Goal: Task Accomplishment & Management: Use online tool/utility

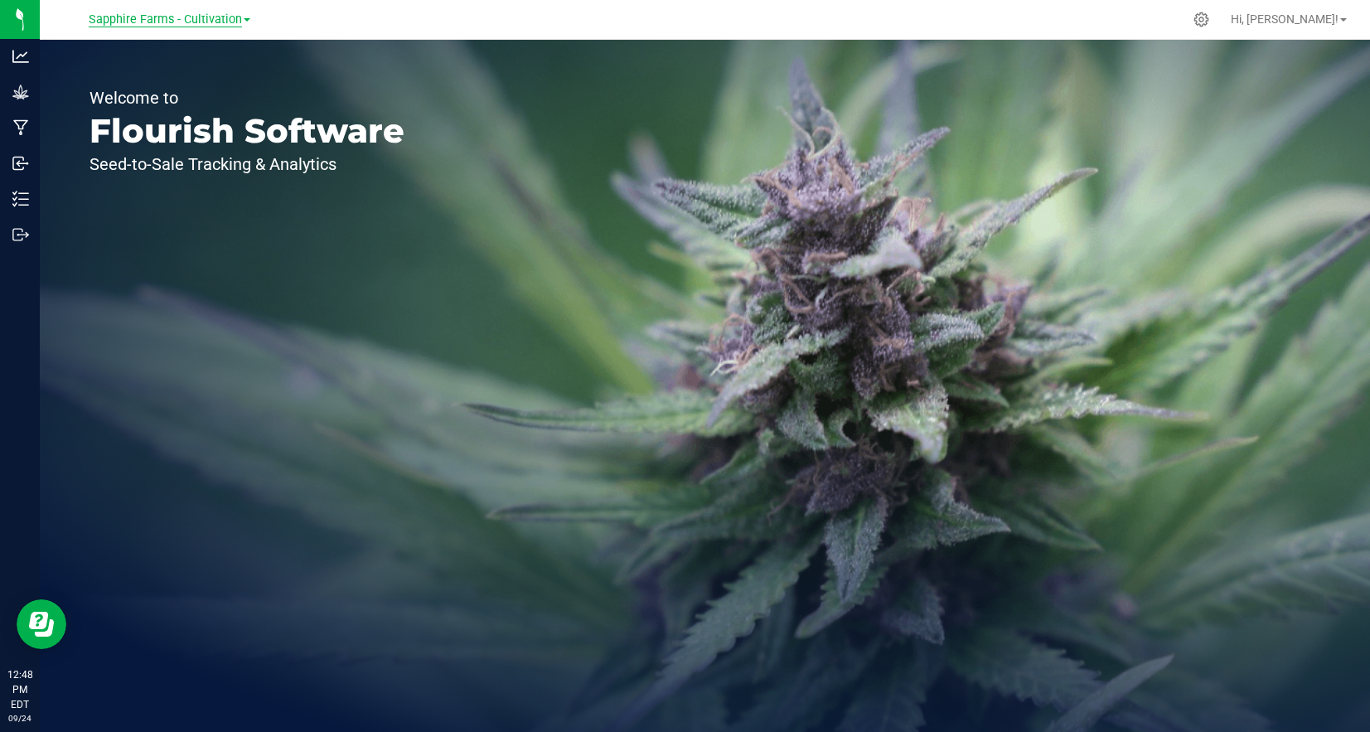
click at [239, 22] on span "Sapphire Farms - Cultivation" at bounding box center [165, 19] width 153 height 15
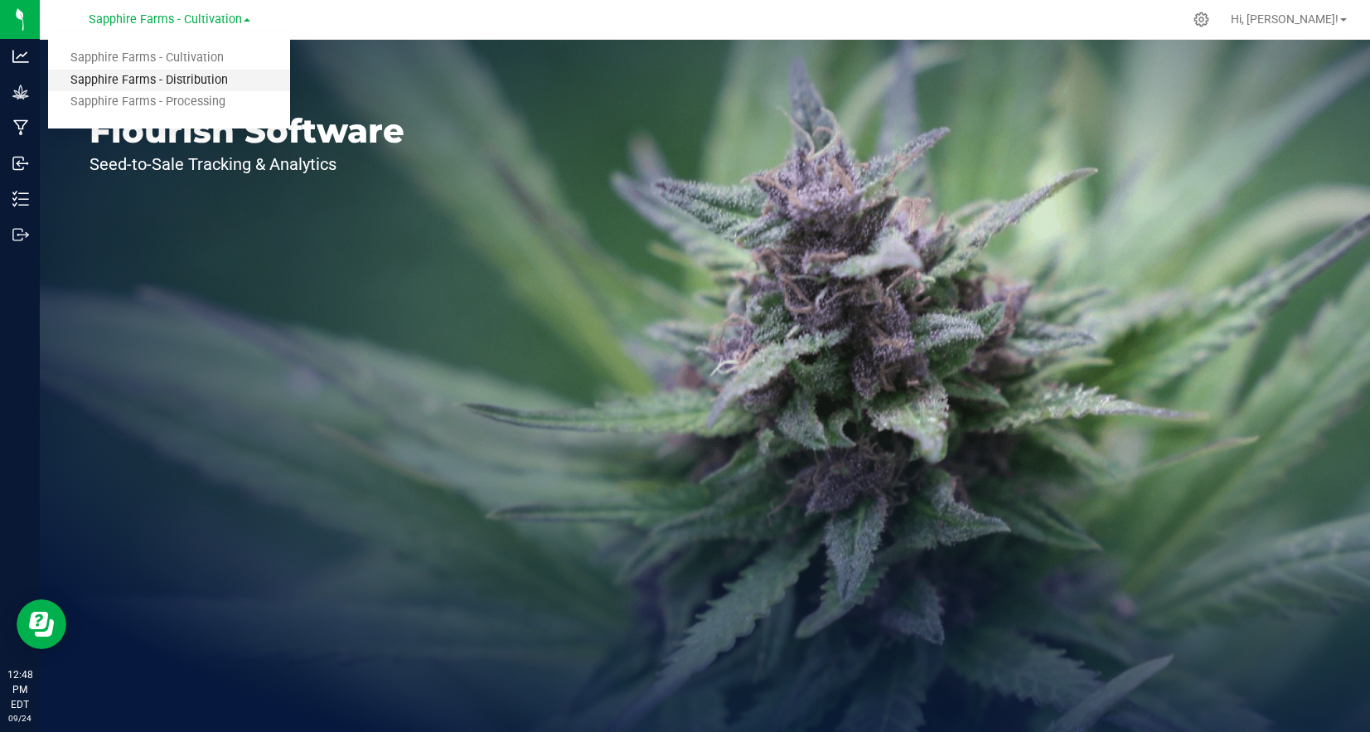
click at [204, 83] on link "Sapphire Farms - Distribution" at bounding box center [169, 81] width 242 height 22
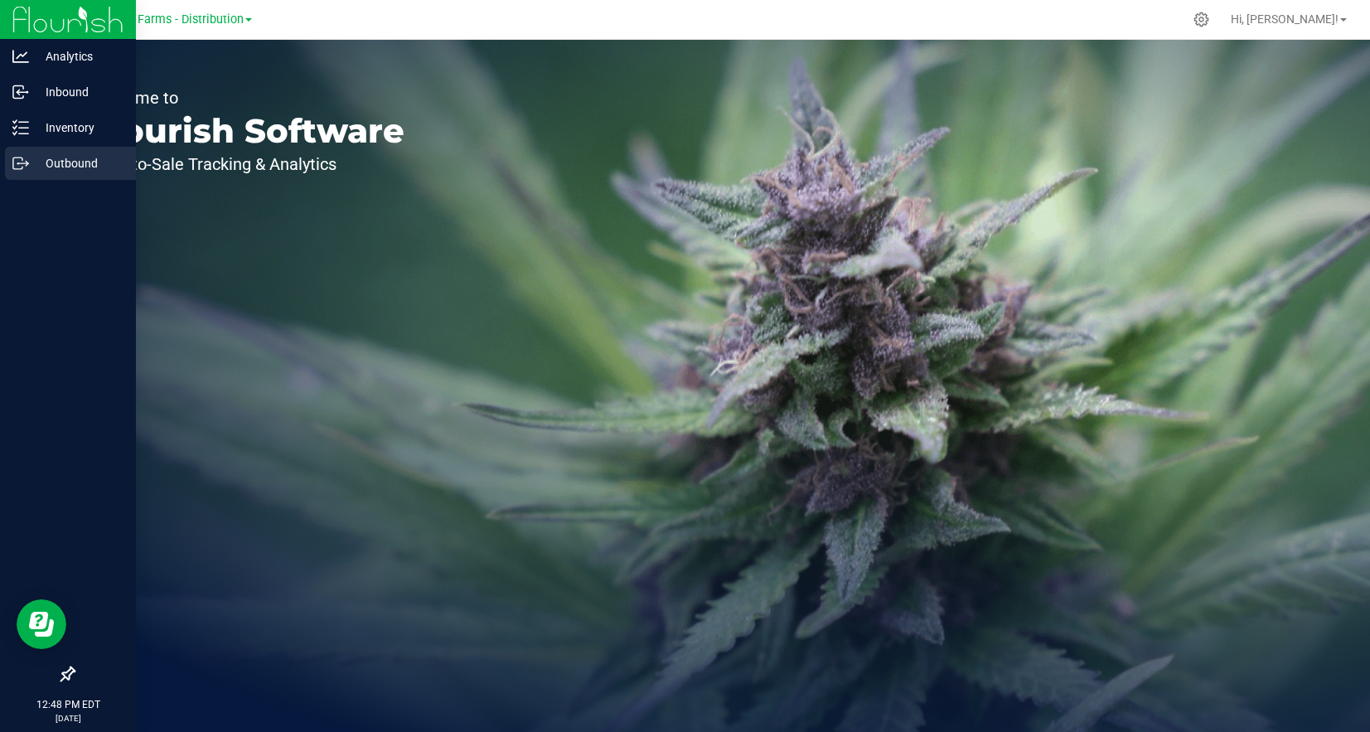
click at [51, 160] on p "Outbound" at bounding box center [78, 163] width 99 height 20
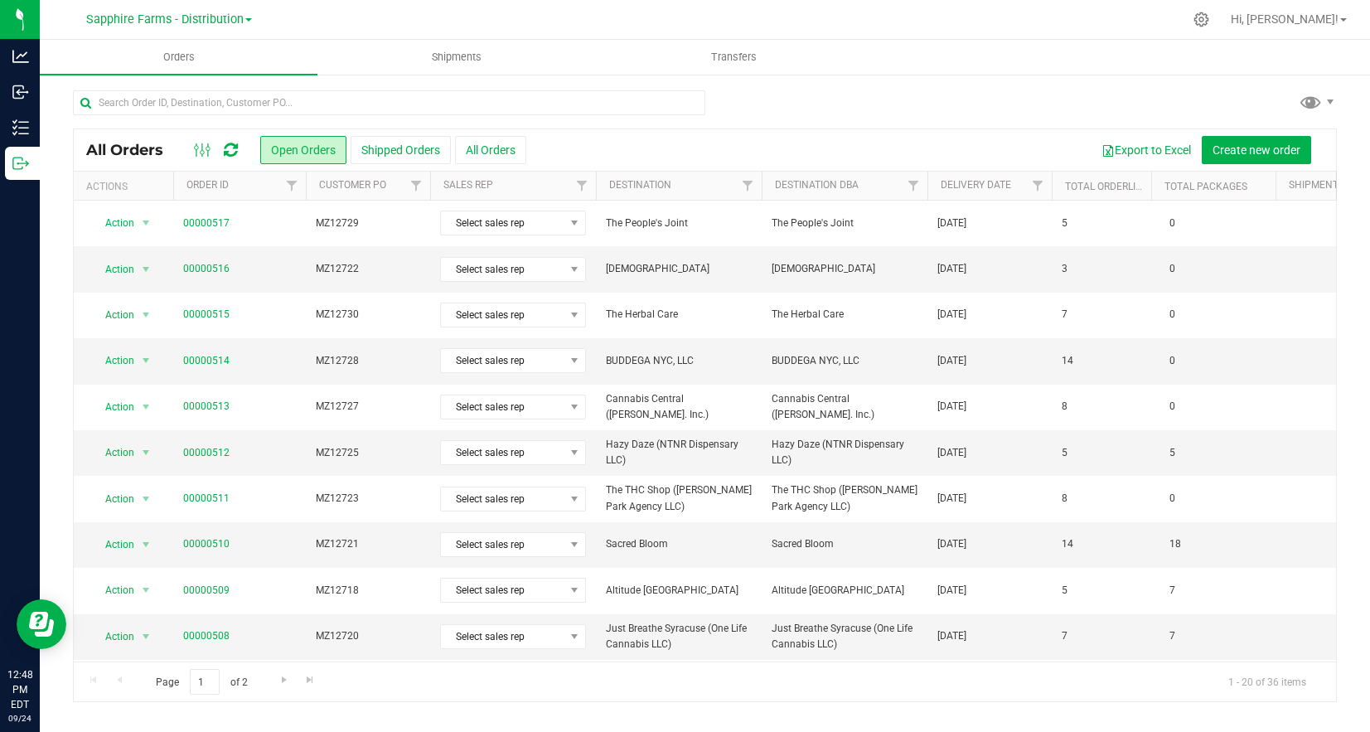
click at [998, 198] on th "Delivery Date" at bounding box center [989, 186] width 124 height 29
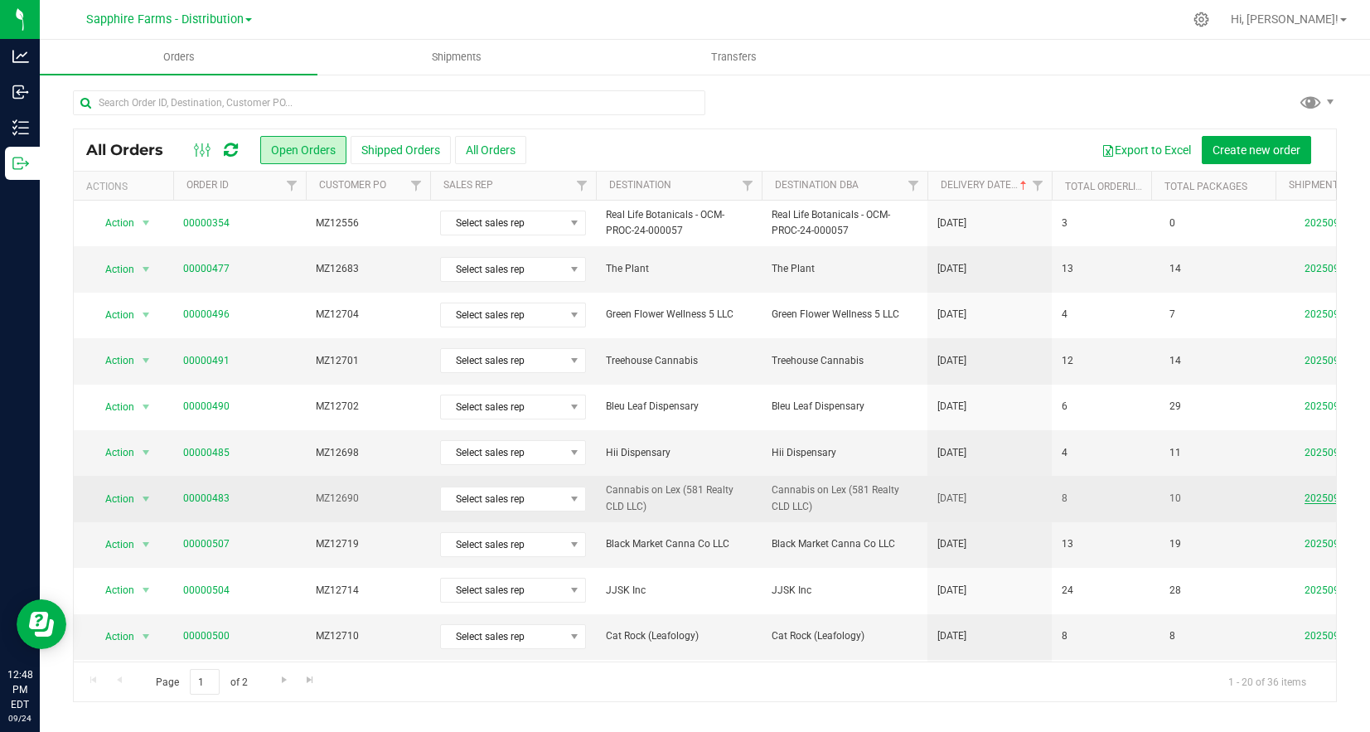
click at [1309, 497] on link "20250922-006" at bounding box center [1337, 498] width 66 height 12
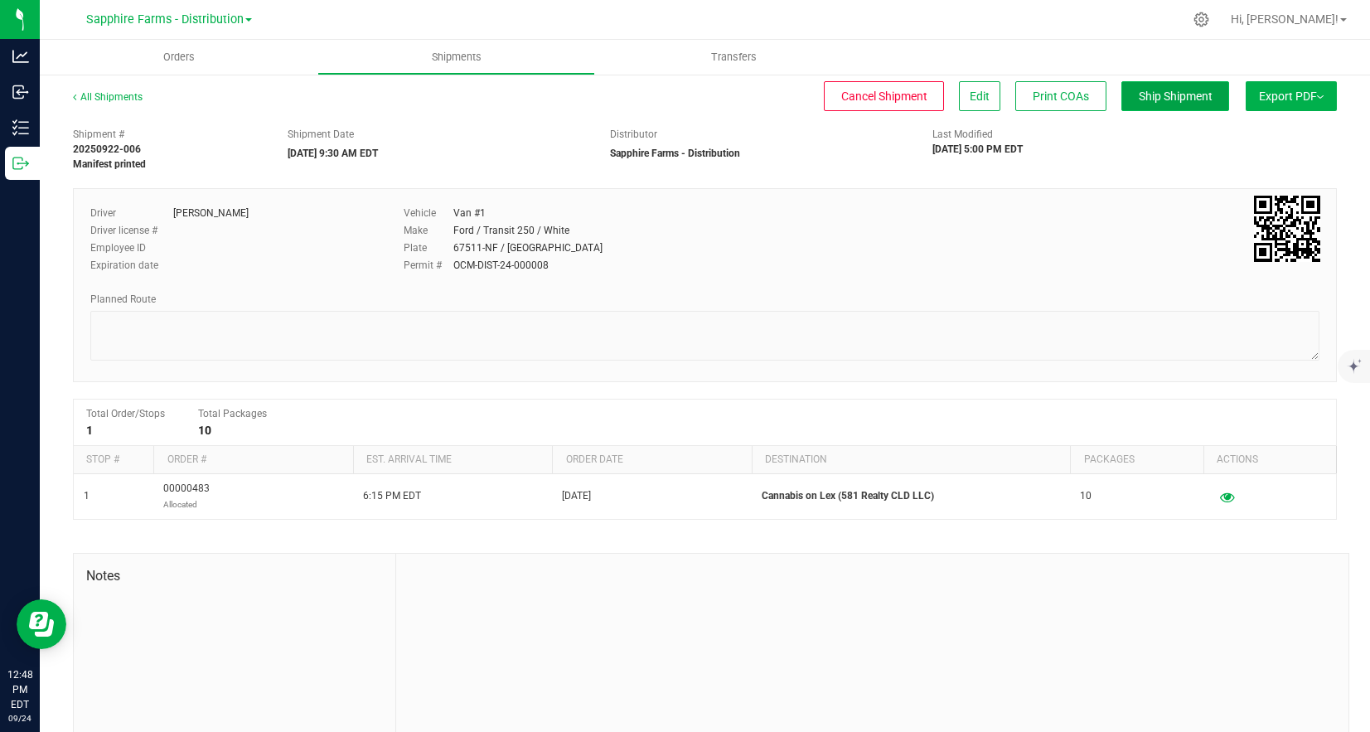
click at [1176, 92] on span "Ship Shipment" at bounding box center [1175, 95] width 74 height 13
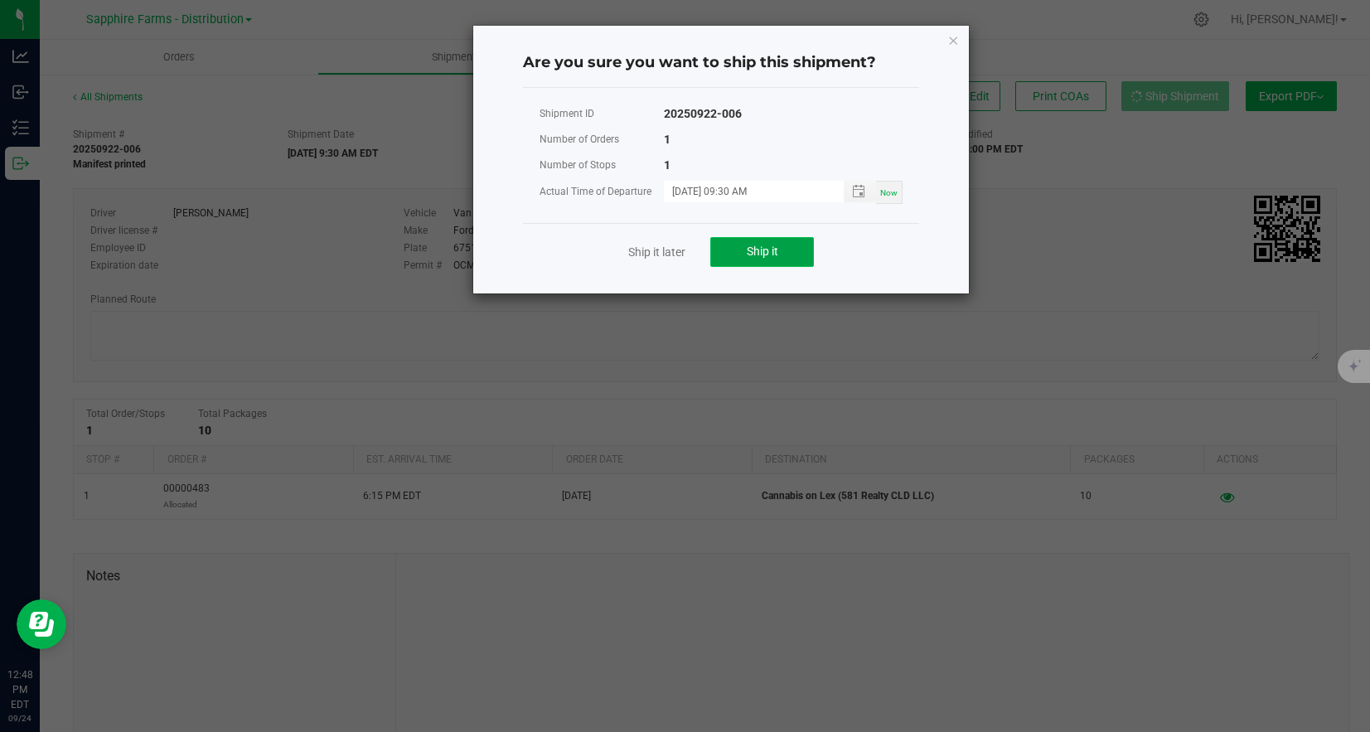
click at [789, 258] on button "Ship it" at bounding box center [762, 252] width 104 height 30
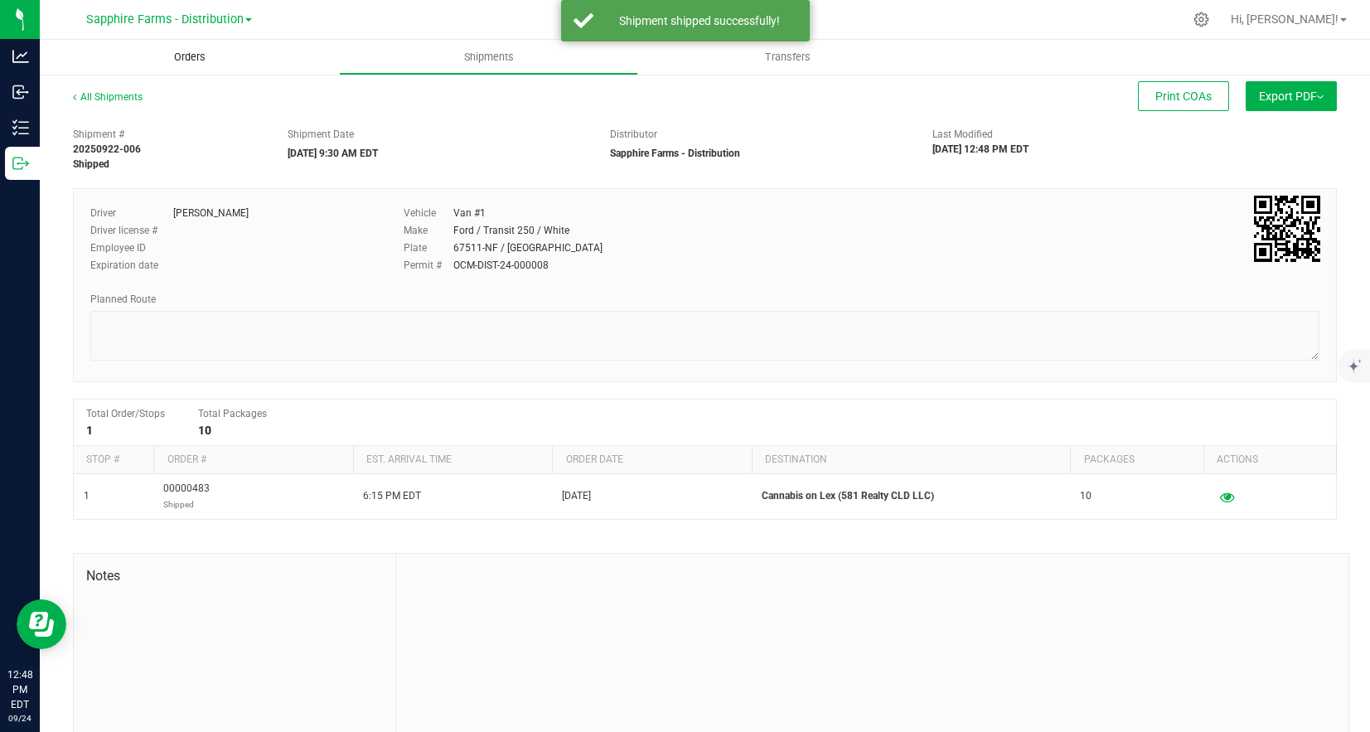
click at [172, 51] on span "Orders" at bounding box center [190, 57] width 76 height 15
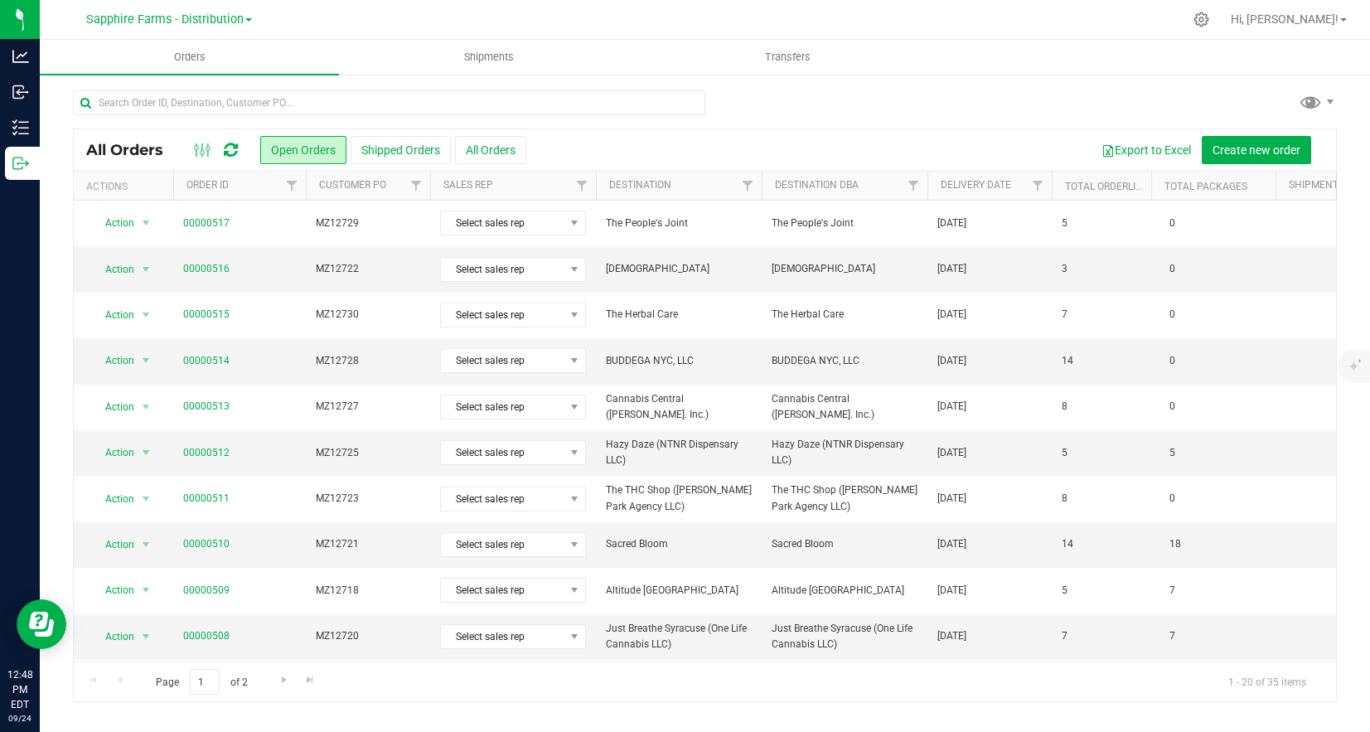
click at [979, 196] on th "Delivery Date" at bounding box center [989, 186] width 124 height 29
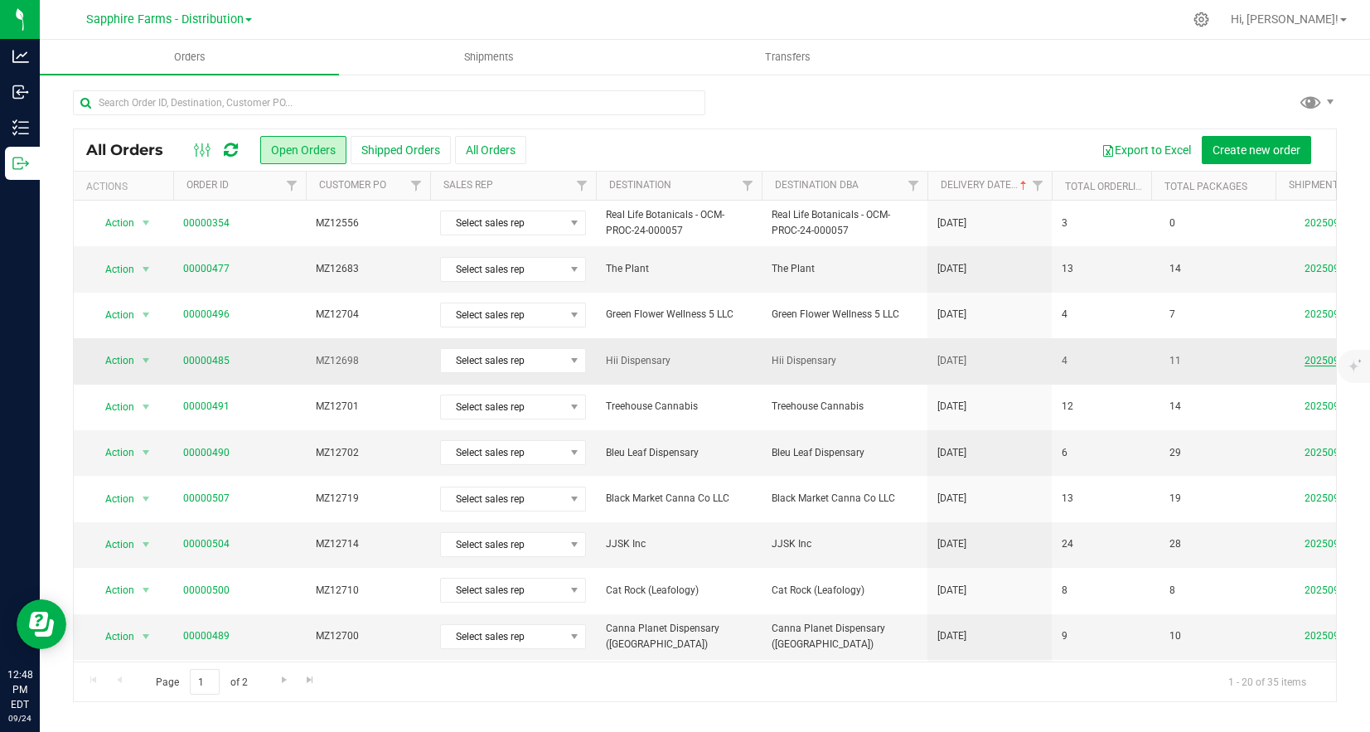
click at [1318, 358] on link "20250922-005" at bounding box center [1337, 361] width 66 height 12
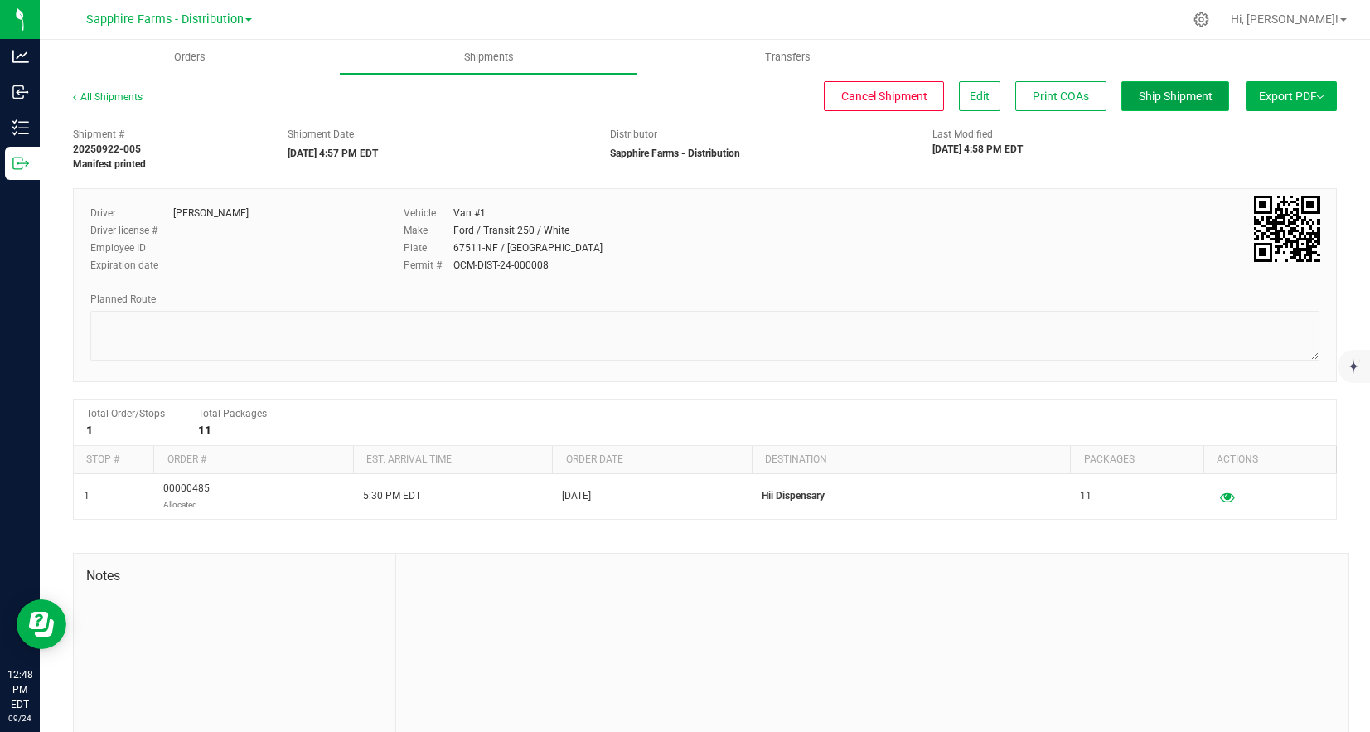
click at [1159, 93] on span "Ship Shipment" at bounding box center [1175, 95] width 74 height 13
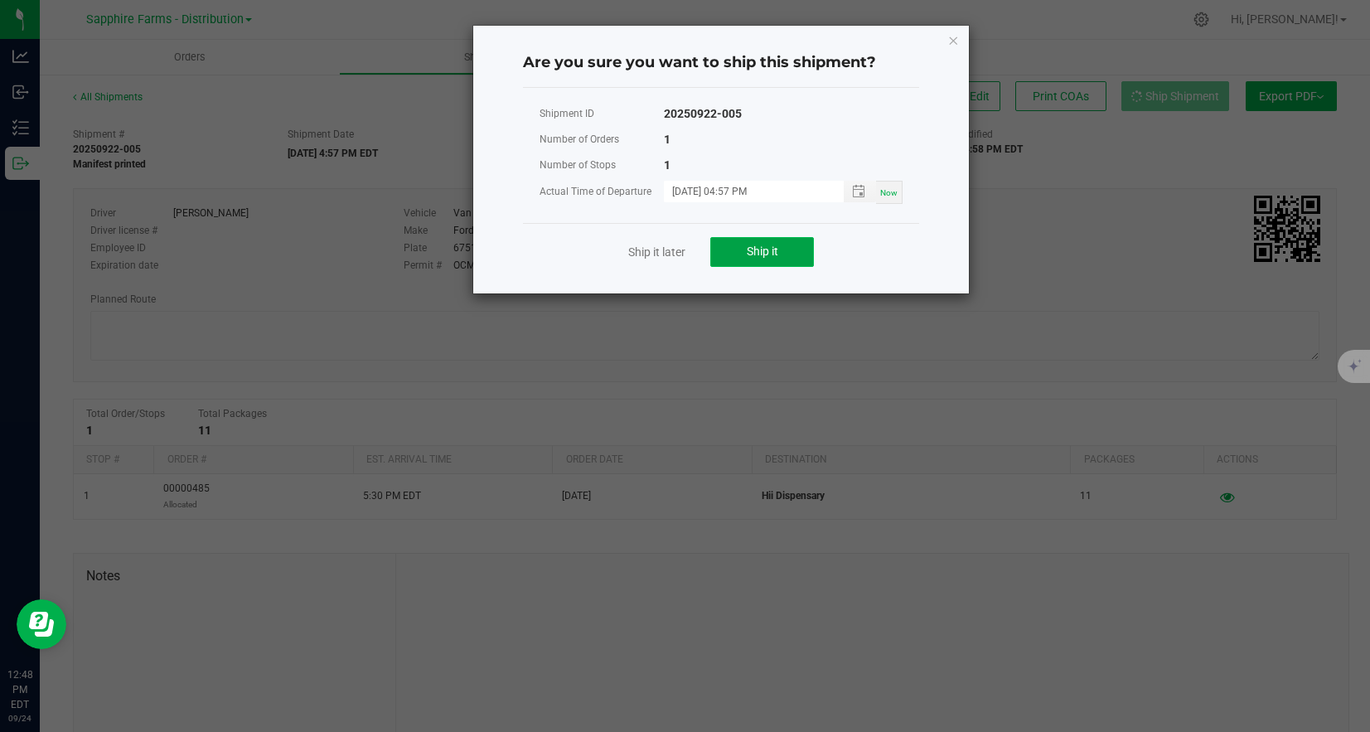
drag, startPoint x: 757, startPoint y: 250, endPoint x: 721, endPoint y: 239, distance: 38.0
click at [757, 250] on span "Ship it" at bounding box center [762, 250] width 31 height 13
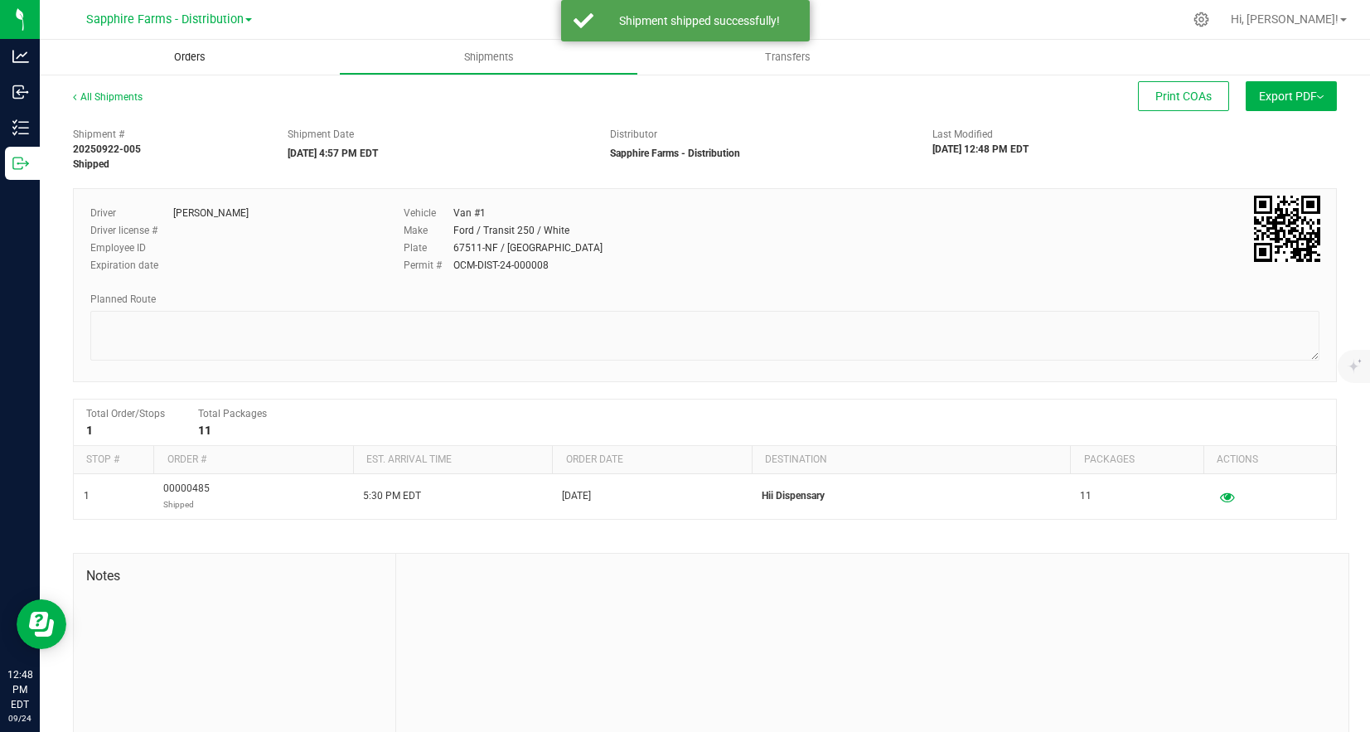
click at [193, 58] on span "Orders" at bounding box center [190, 57] width 76 height 15
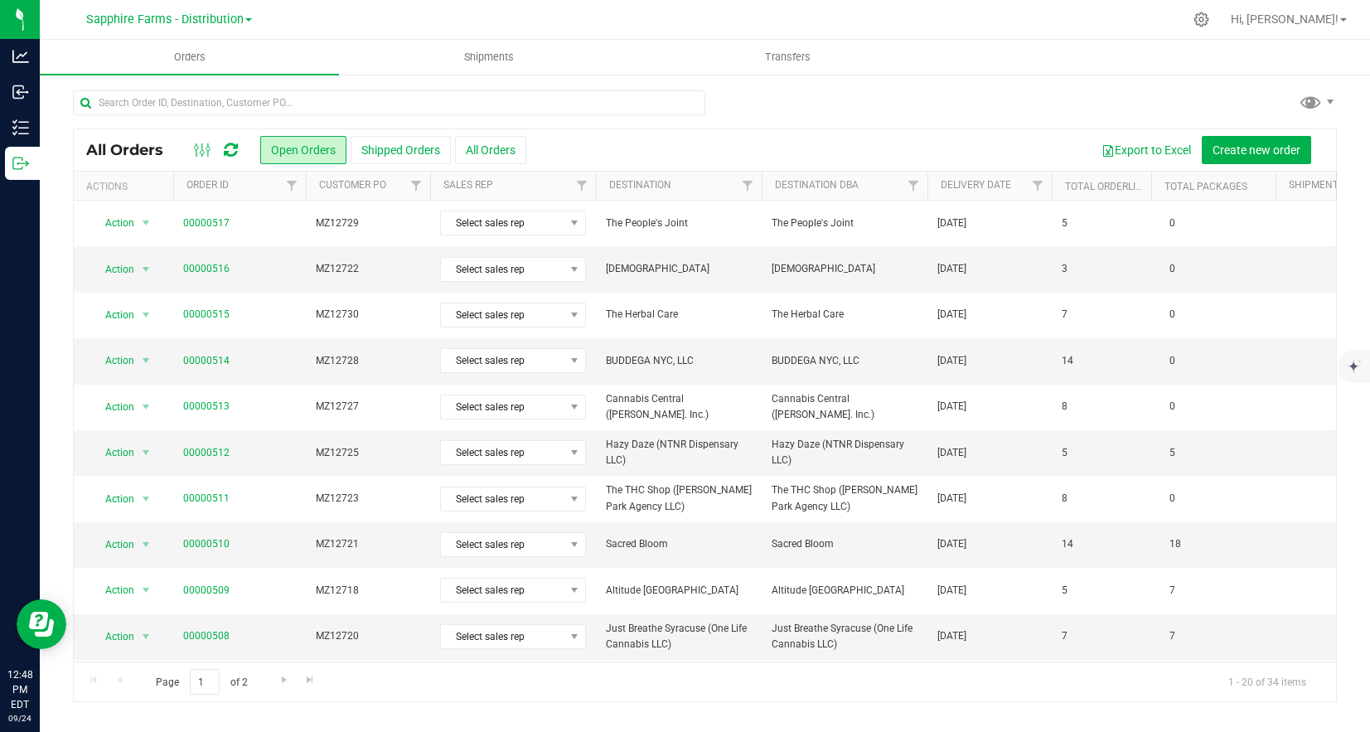
click at [998, 196] on th "Delivery Date" at bounding box center [989, 186] width 124 height 29
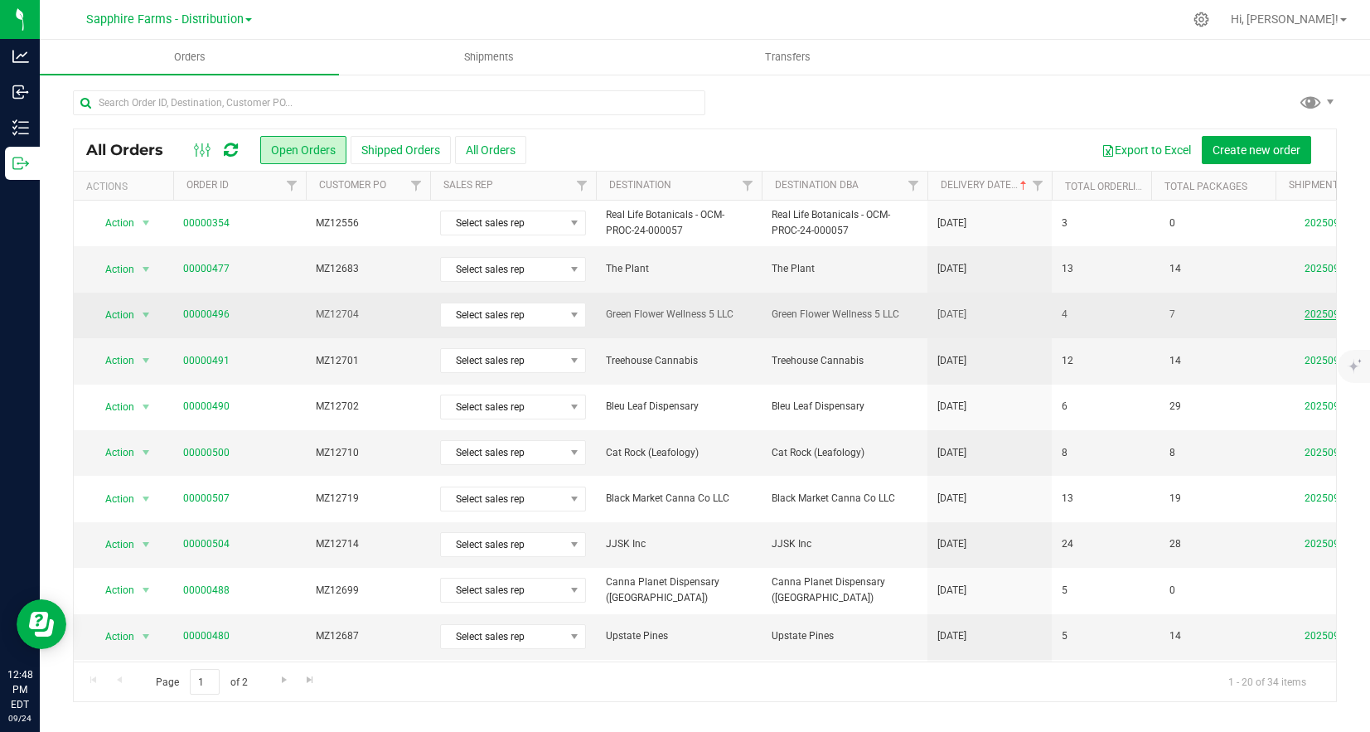
click at [1315, 310] on link "20250922-004" at bounding box center [1337, 314] width 66 height 12
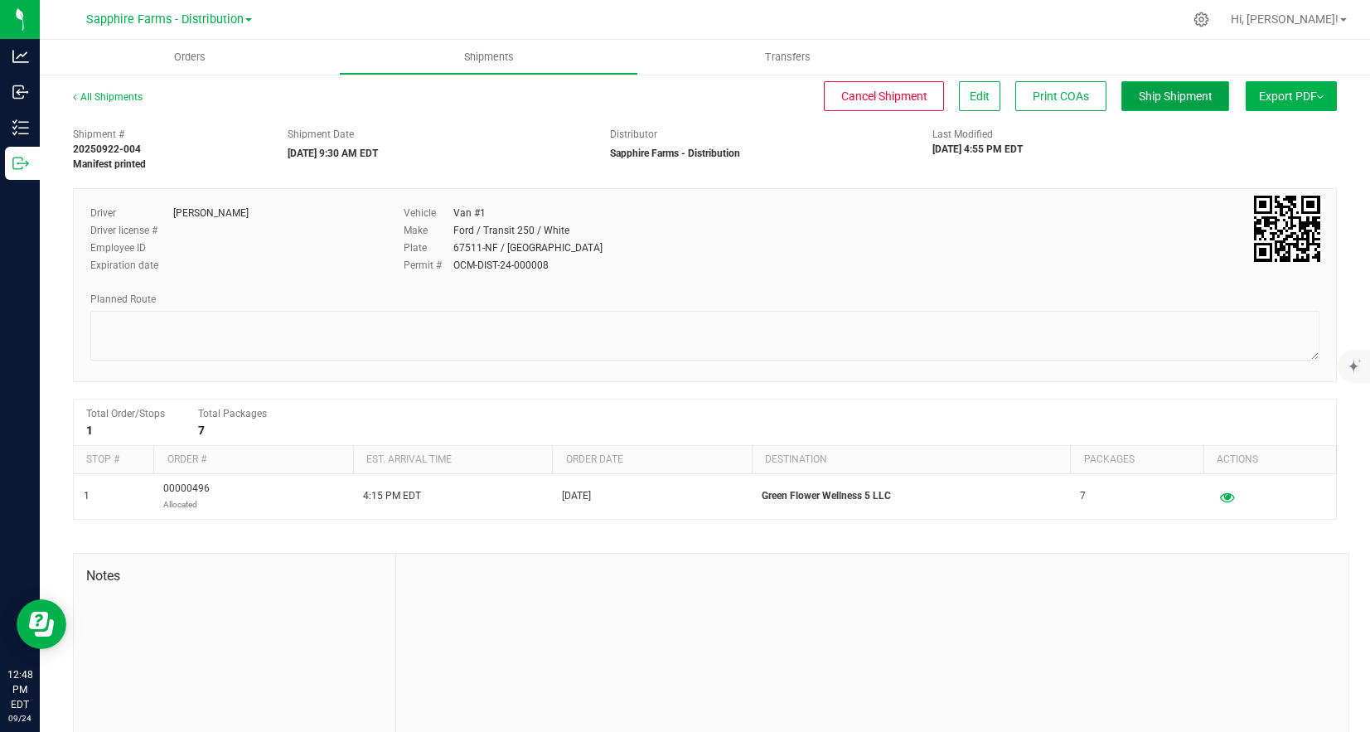
click at [1172, 89] on span "Ship Shipment" at bounding box center [1175, 95] width 74 height 13
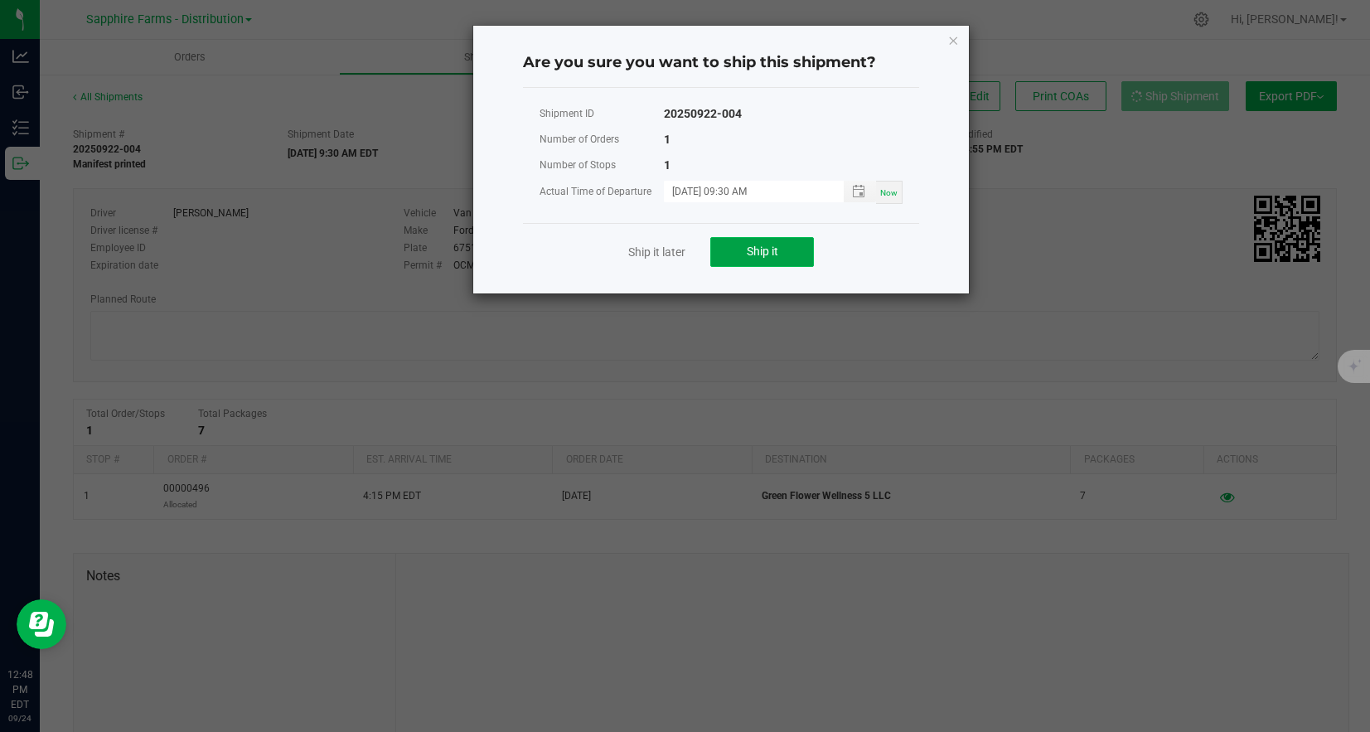
click at [768, 250] on span "Ship it" at bounding box center [762, 250] width 31 height 13
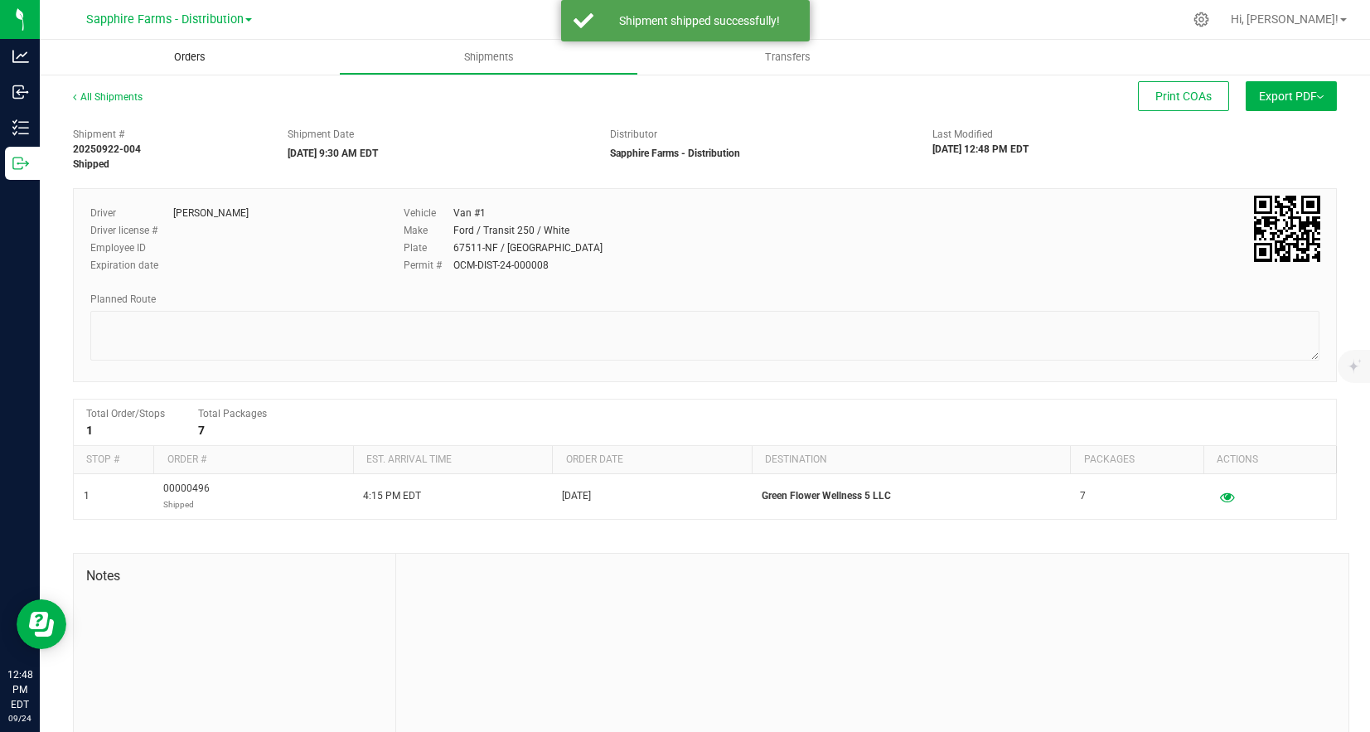
click at [172, 54] on span "Orders" at bounding box center [190, 57] width 76 height 15
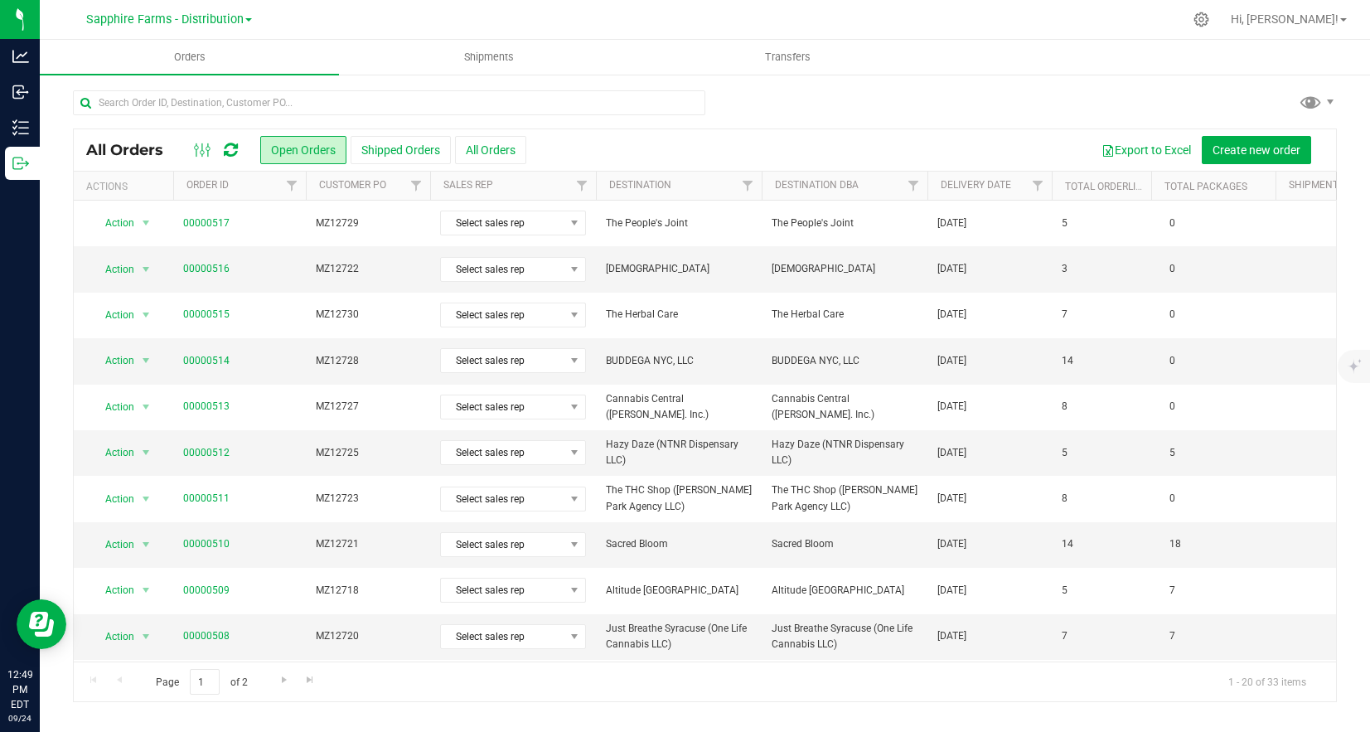
click at [964, 195] on th "Delivery Date" at bounding box center [989, 186] width 124 height 29
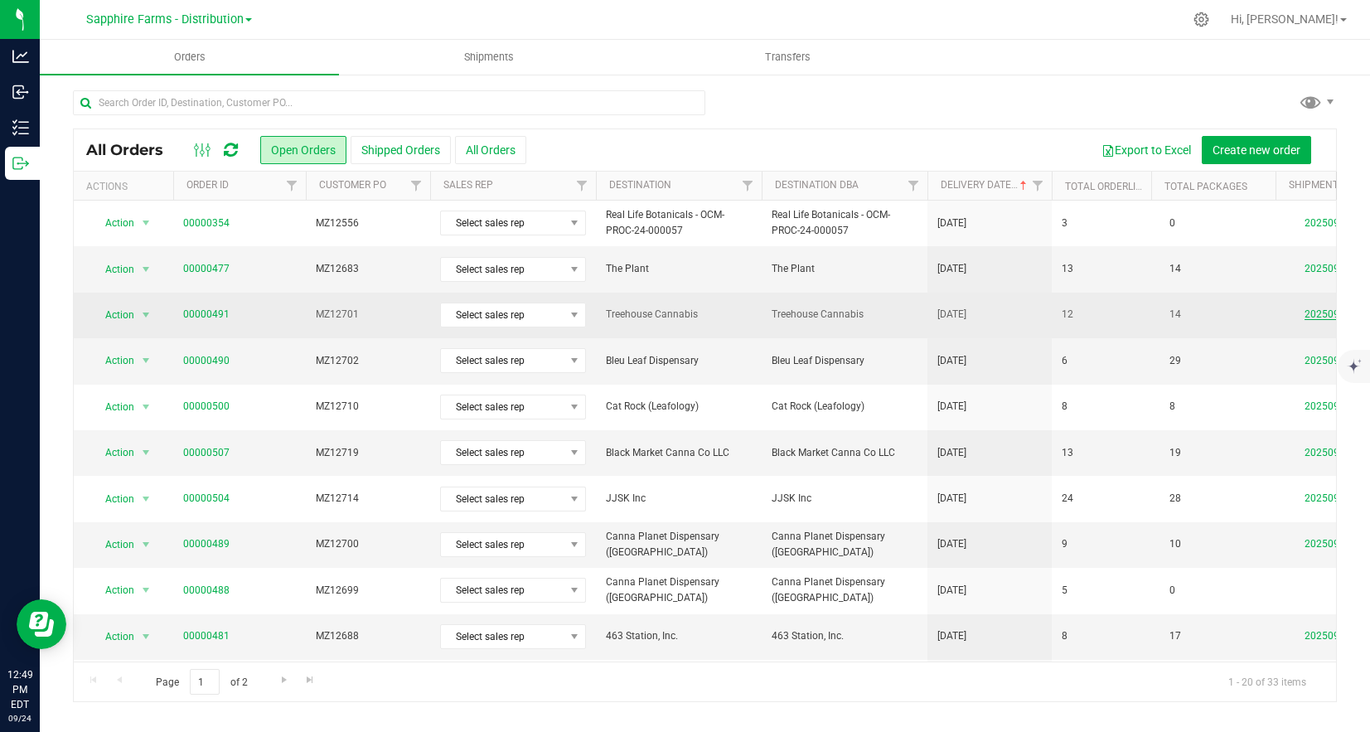
click at [1312, 317] on link "20250922-001" at bounding box center [1337, 314] width 66 height 12
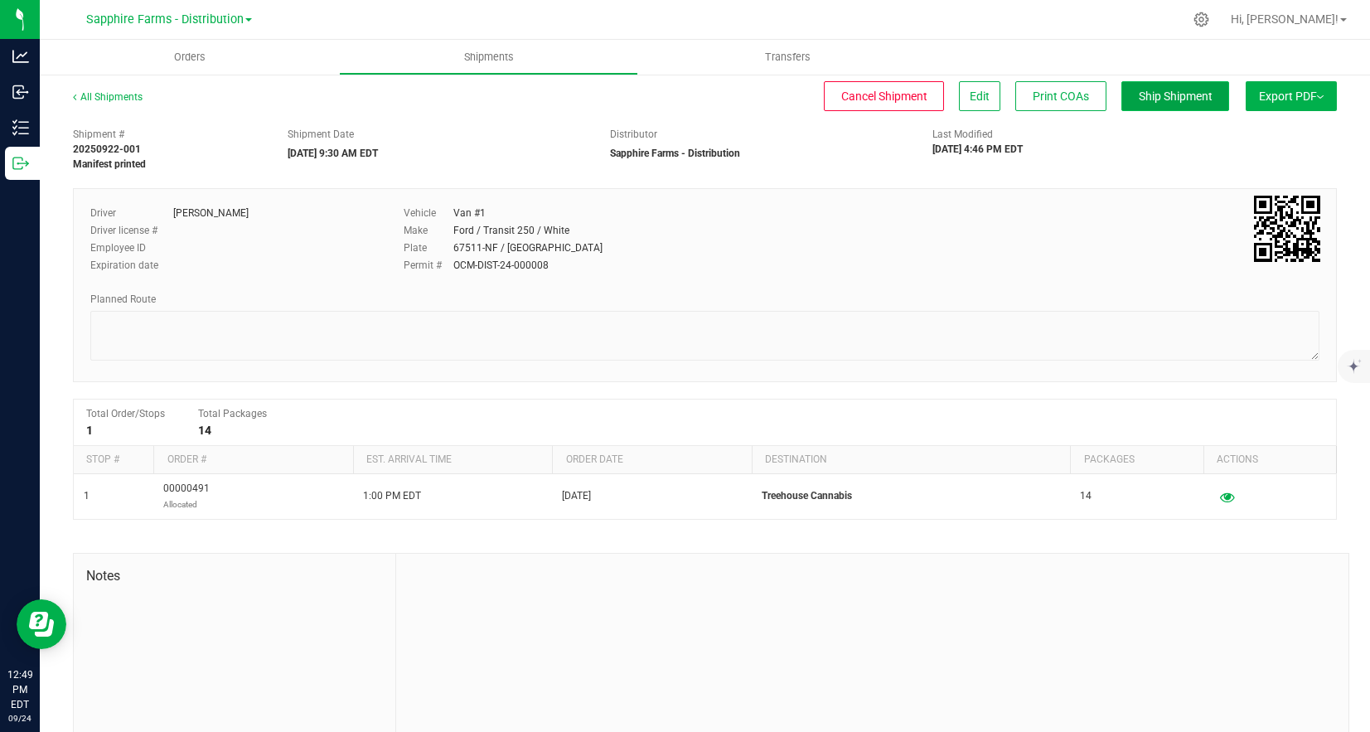
click at [1130, 90] on button "Ship Shipment" at bounding box center [1175, 96] width 108 height 30
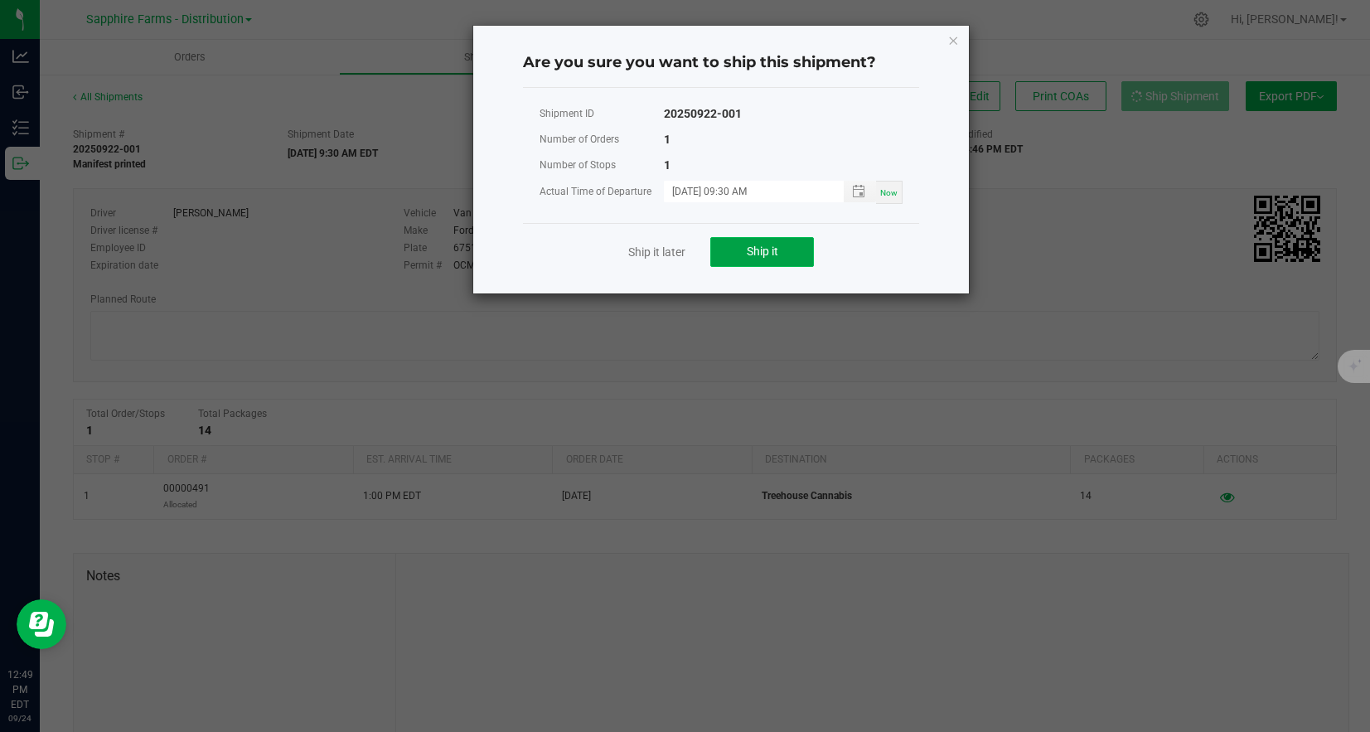
click at [781, 252] on button "Ship it" at bounding box center [762, 252] width 104 height 30
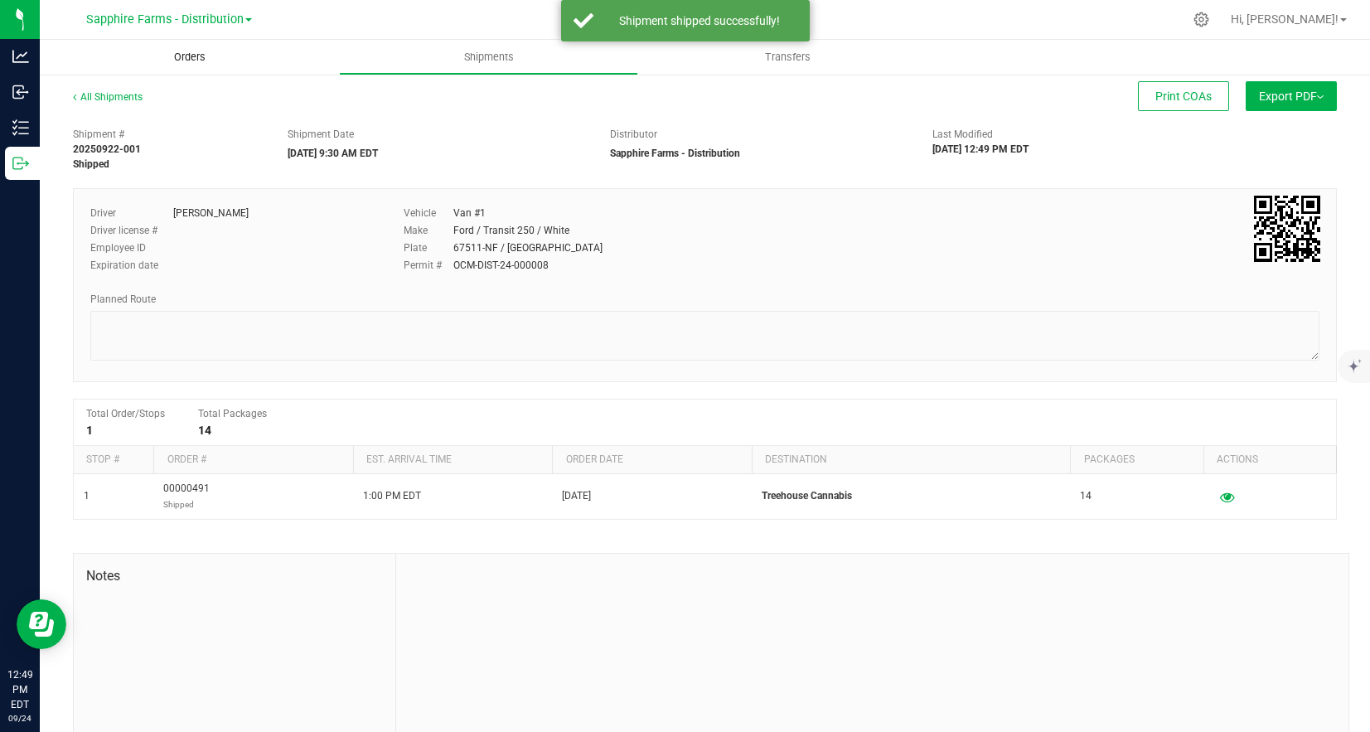
click at [181, 55] on span "Orders" at bounding box center [190, 57] width 76 height 15
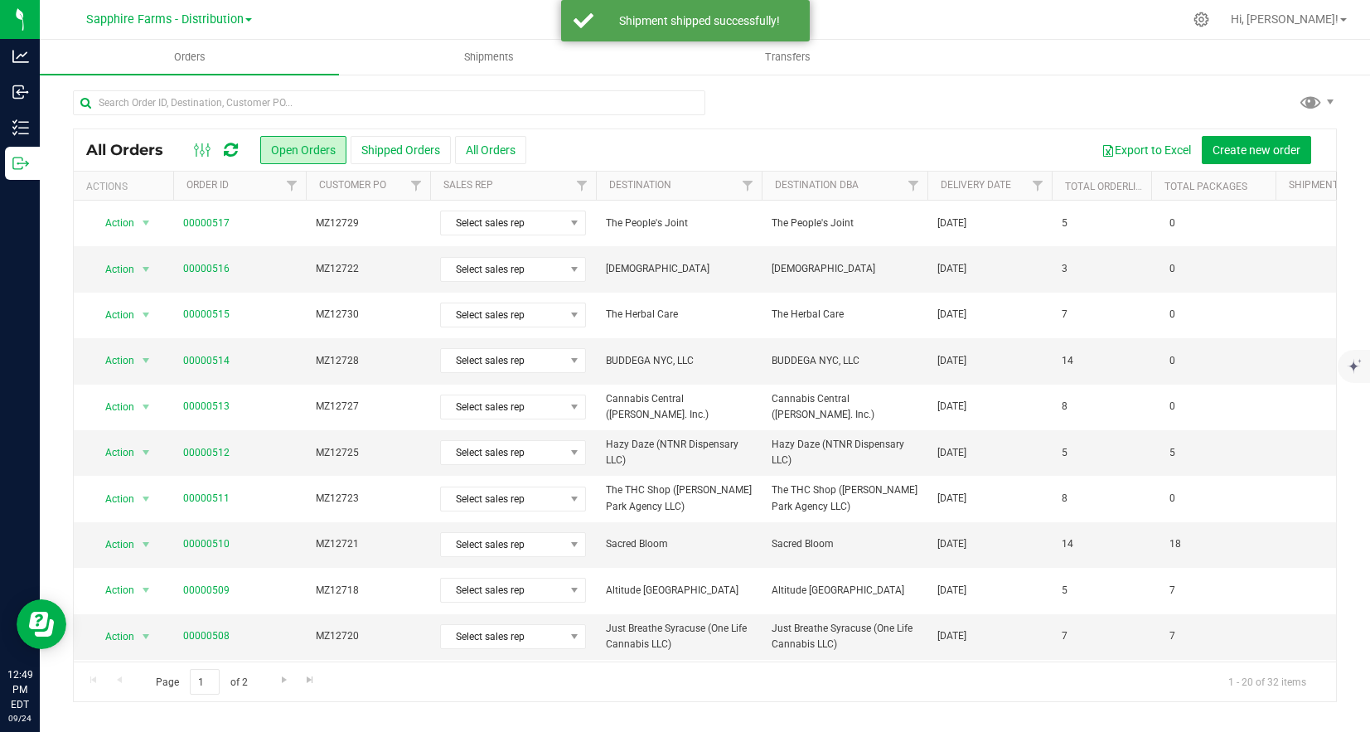
click at [988, 195] on th "Delivery Date" at bounding box center [989, 186] width 124 height 29
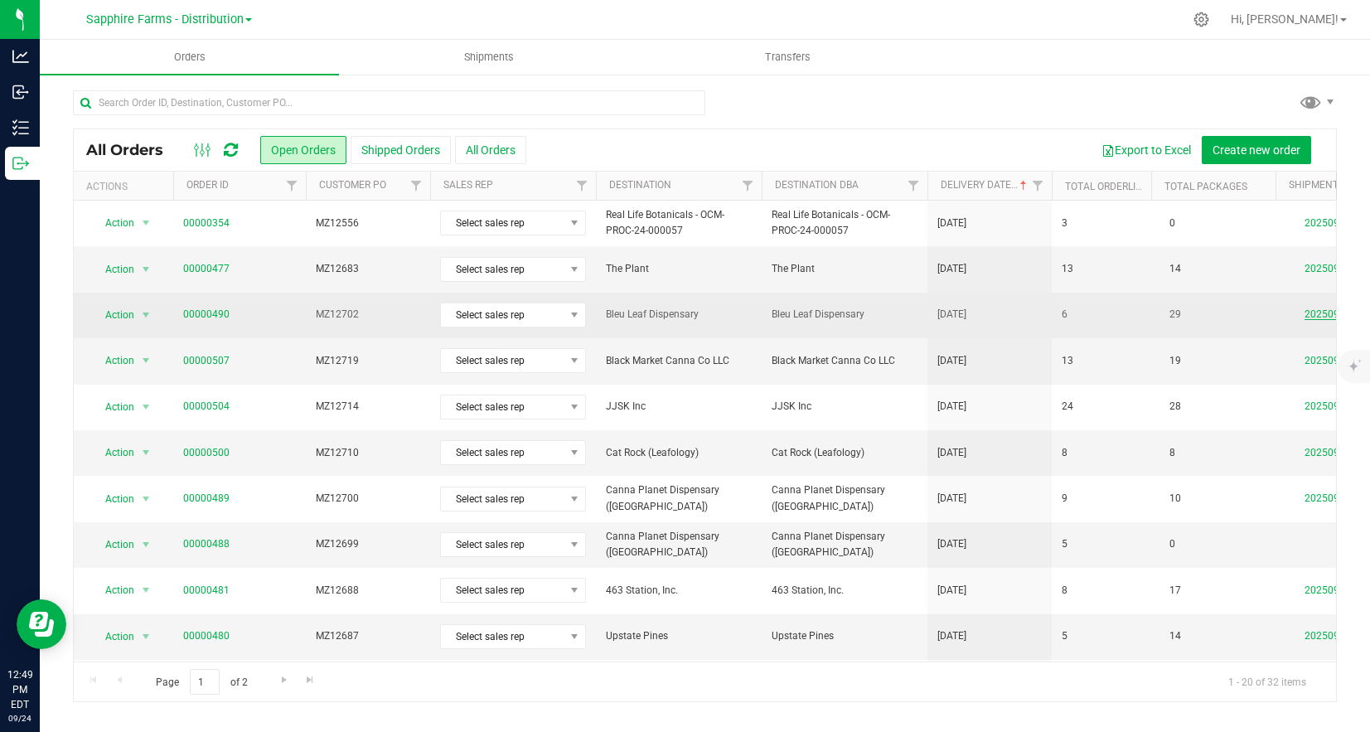
click at [1328, 314] on link "20250922-003" at bounding box center [1337, 314] width 66 height 12
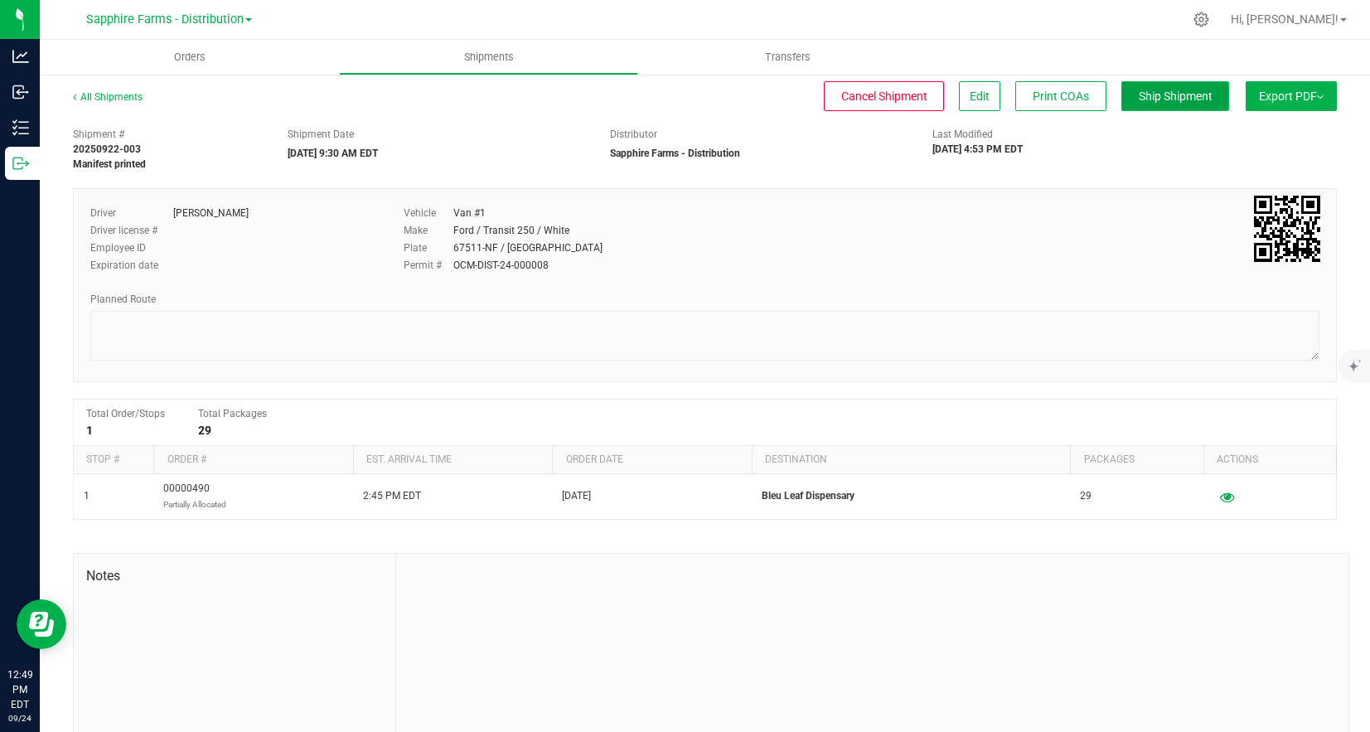
click at [1177, 106] on button "Ship Shipment" at bounding box center [1175, 96] width 108 height 30
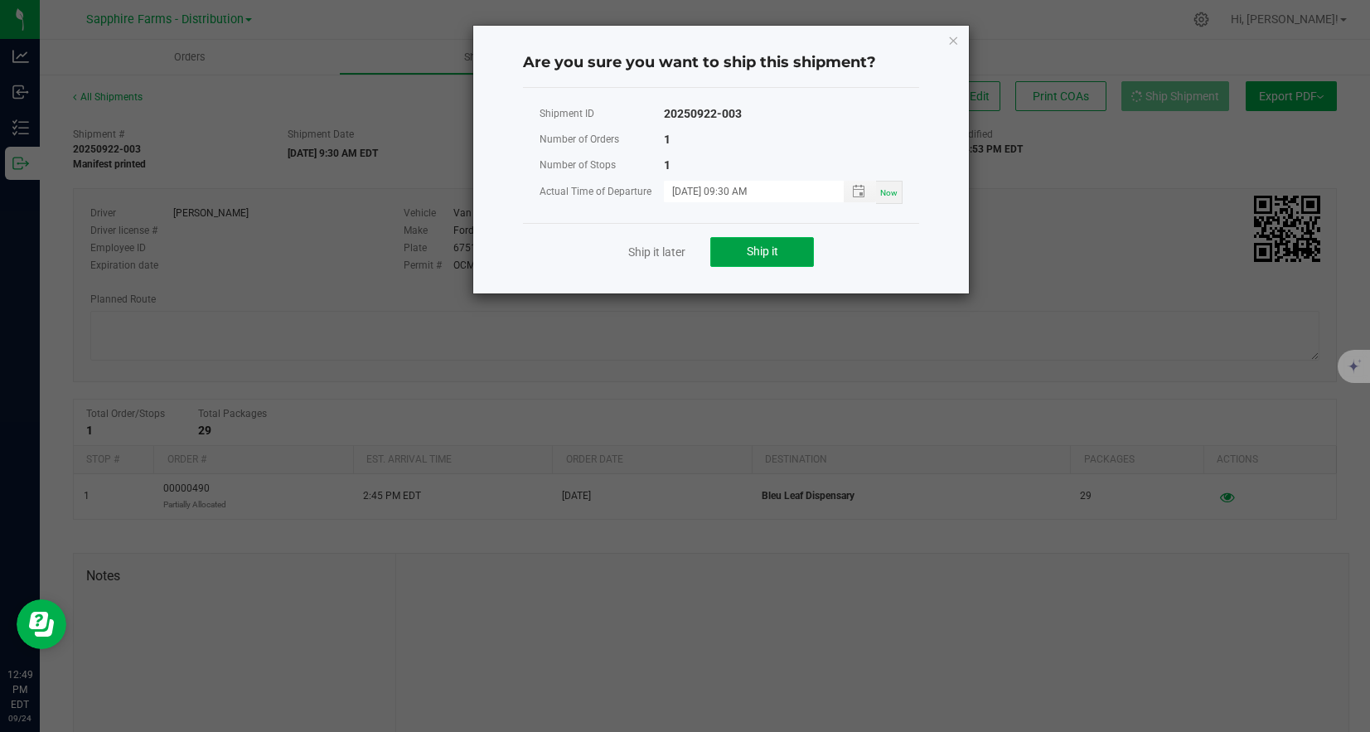
click at [755, 251] on span "Ship it" at bounding box center [762, 250] width 31 height 13
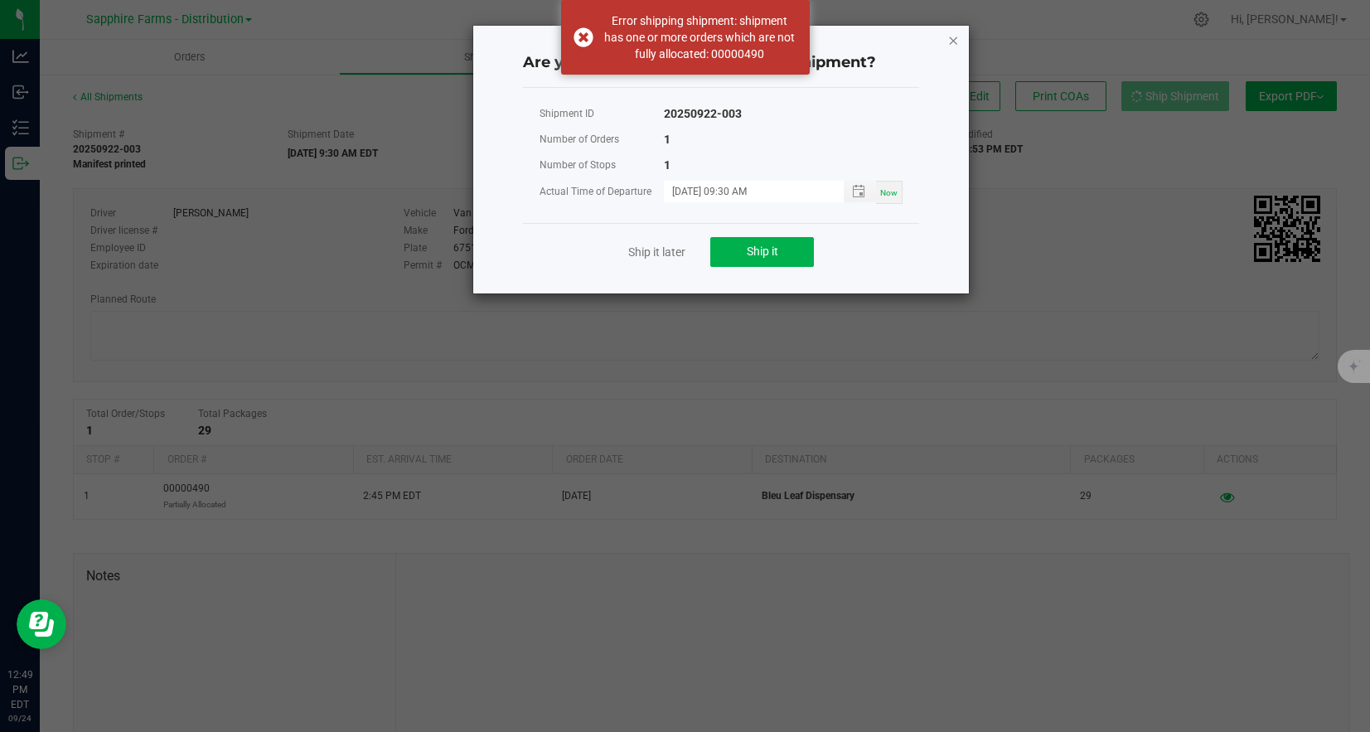
click at [948, 41] on icon "Close" at bounding box center [953, 40] width 12 height 20
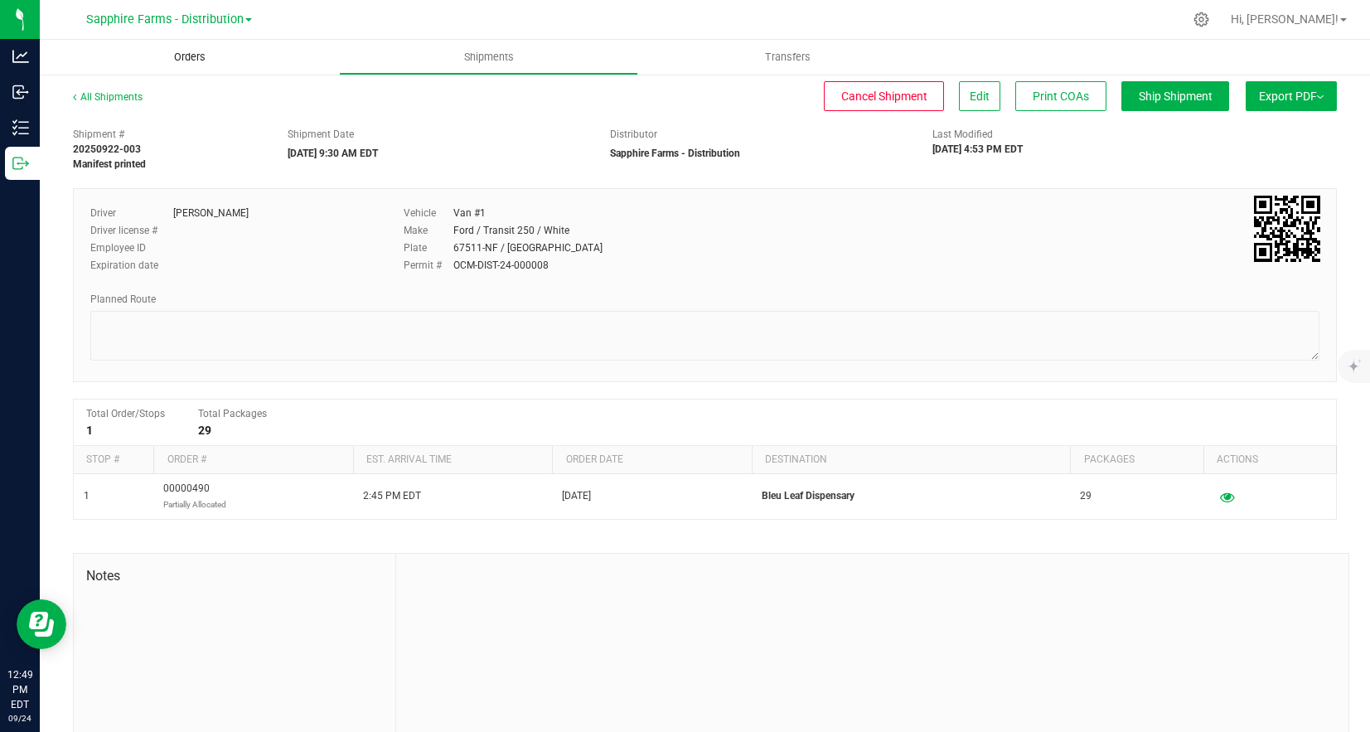
click at [196, 60] on span "Orders" at bounding box center [190, 57] width 76 height 15
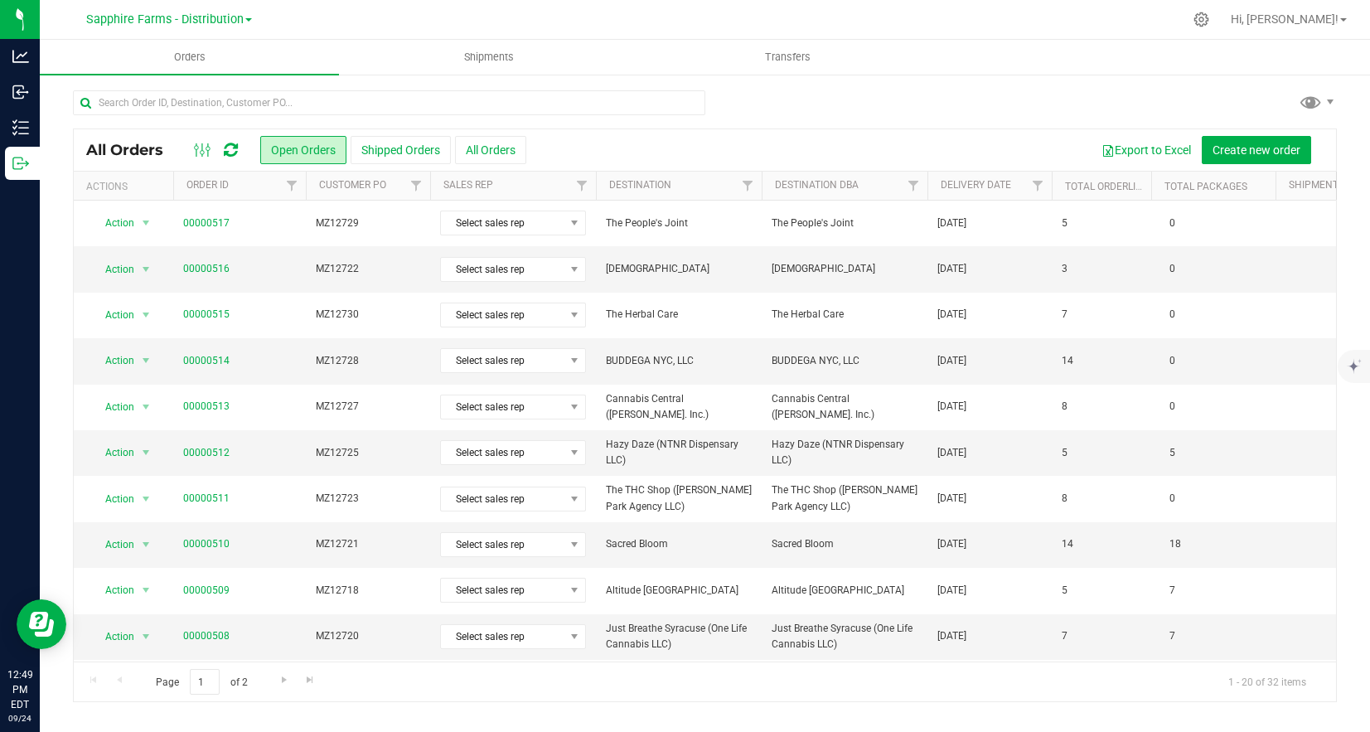
click at [982, 192] on th "Delivery Date" at bounding box center [989, 186] width 124 height 29
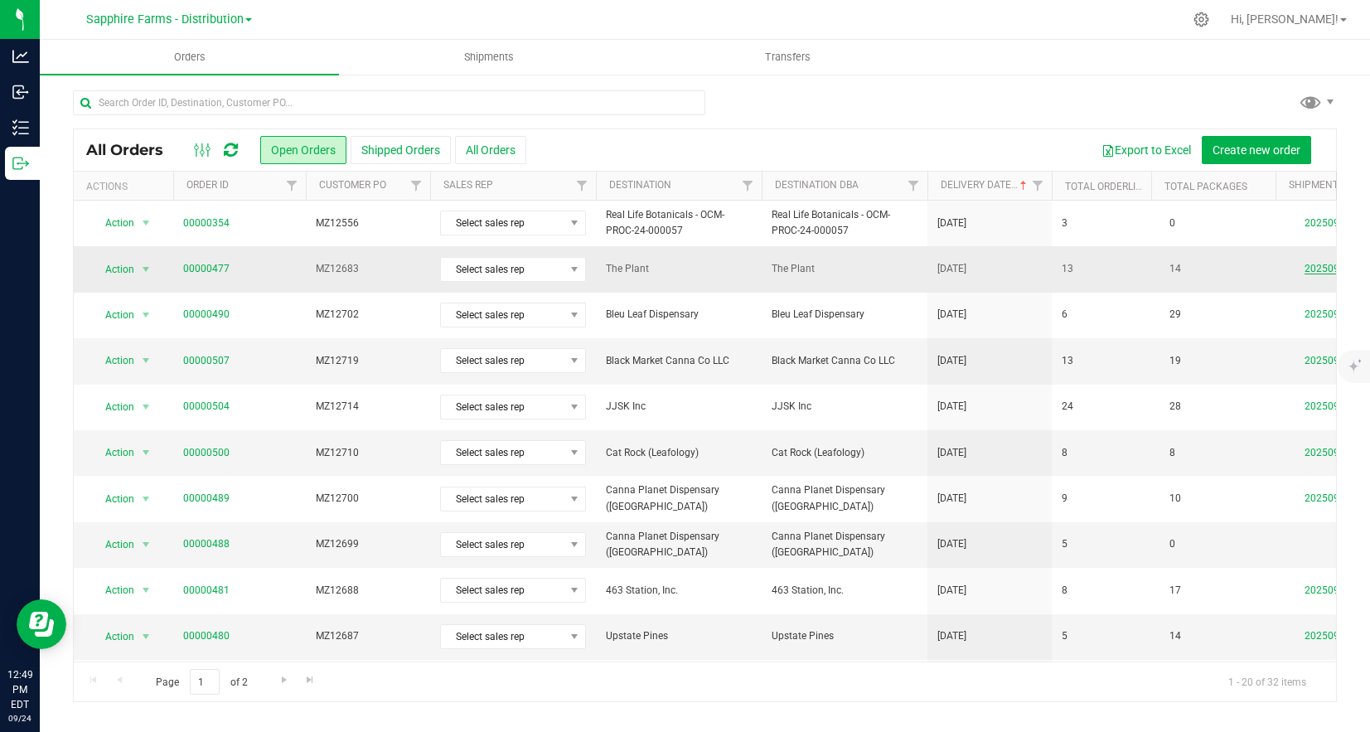
click at [1319, 270] on link "20250922-002" at bounding box center [1337, 269] width 66 height 12
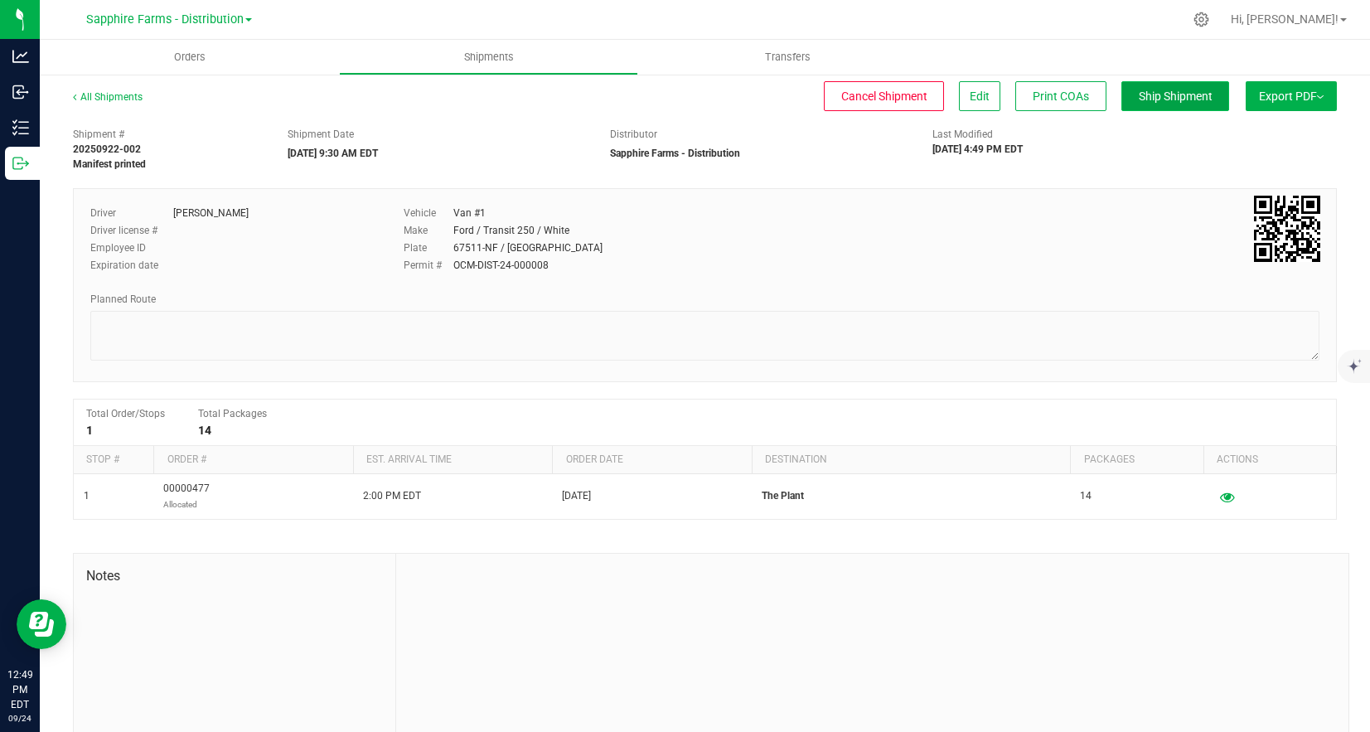
click at [1166, 109] on button "Ship Shipment" at bounding box center [1175, 96] width 108 height 30
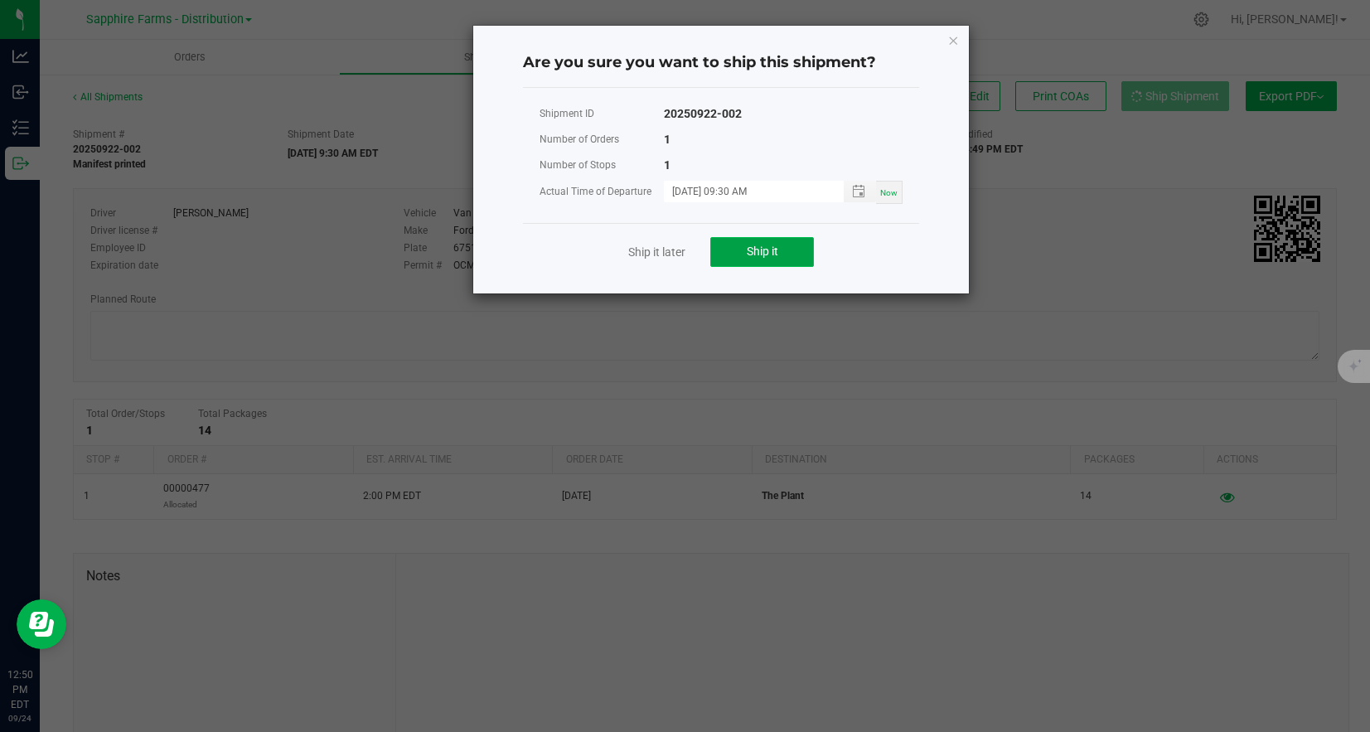
click at [776, 254] on span "Ship it" at bounding box center [762, 250] width 31 height 13
